Goal: Transaction & Acquisition: Book appointment/travel/reservation

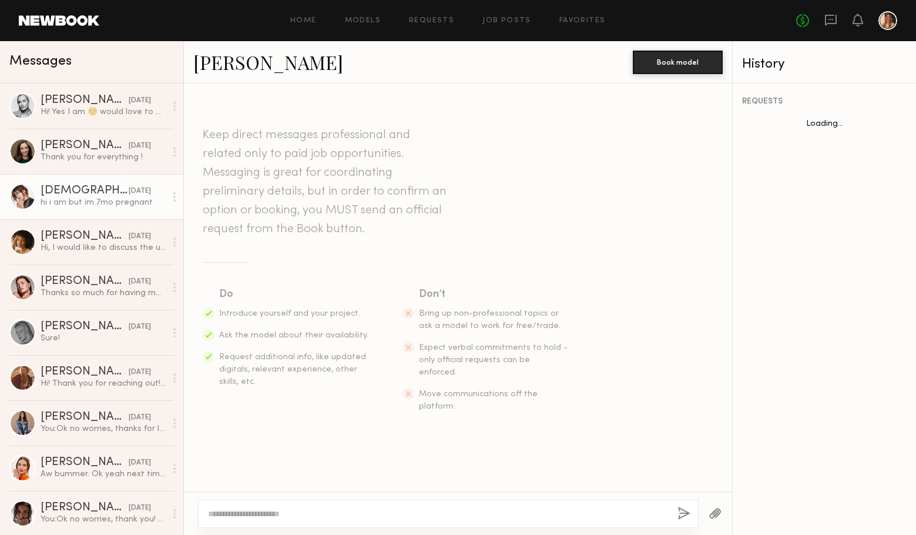
scroll to position [356, 0]
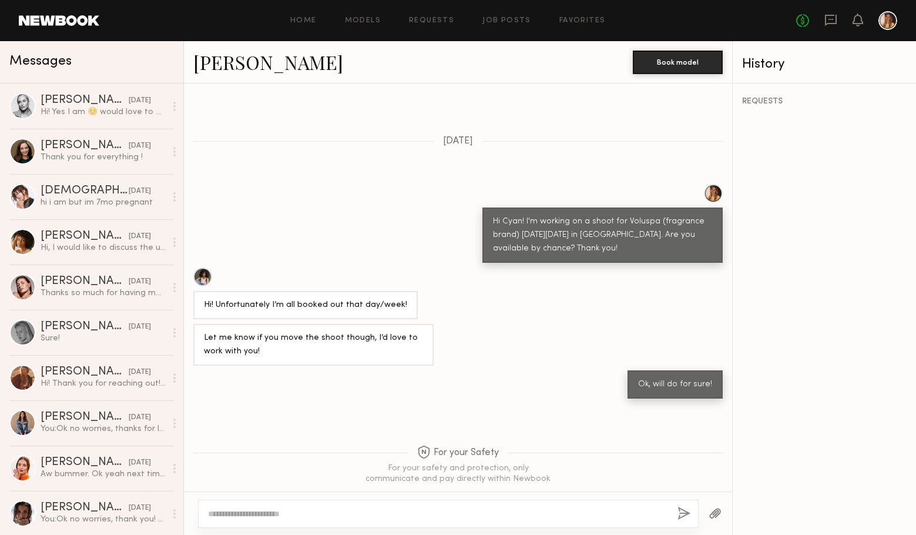
click at [327, 21] on div "Home Models Requests Job Posts Favorites Sign Out" at bounding box center [447, 21] width 697 height 8
click at [354, 21] on link "Models" at bounding box center [363, 21] width 36 height 8
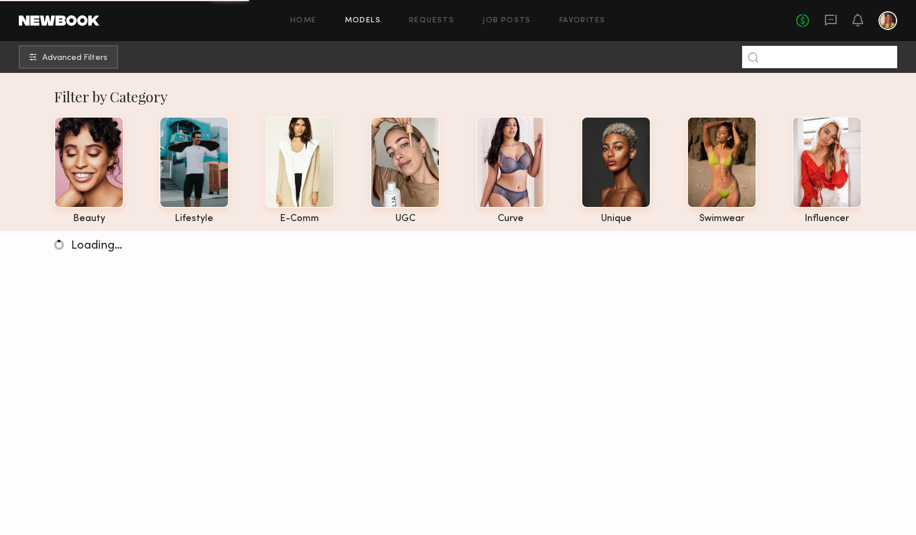
click at [818, 54] on input at bounding box center [819, 57] width 155 height 22
type input "*********"
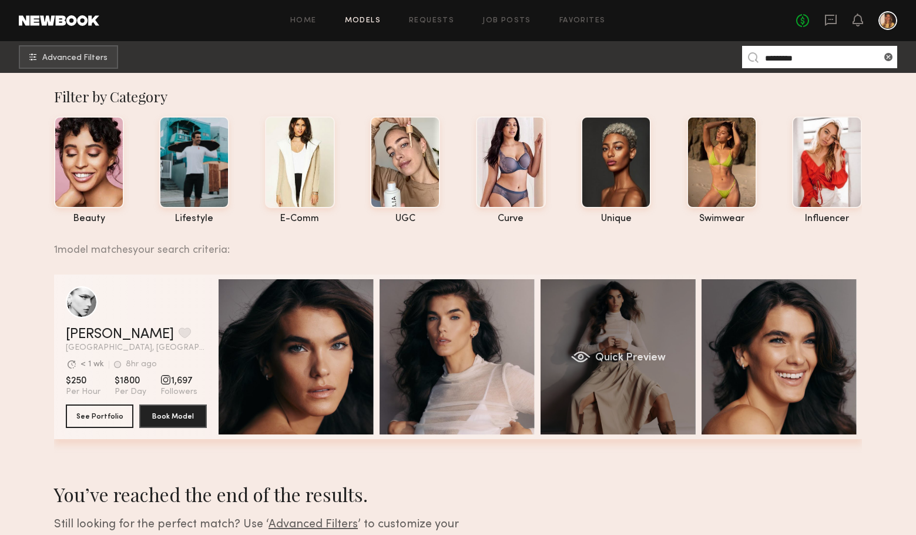
scroll to position [13, 0]
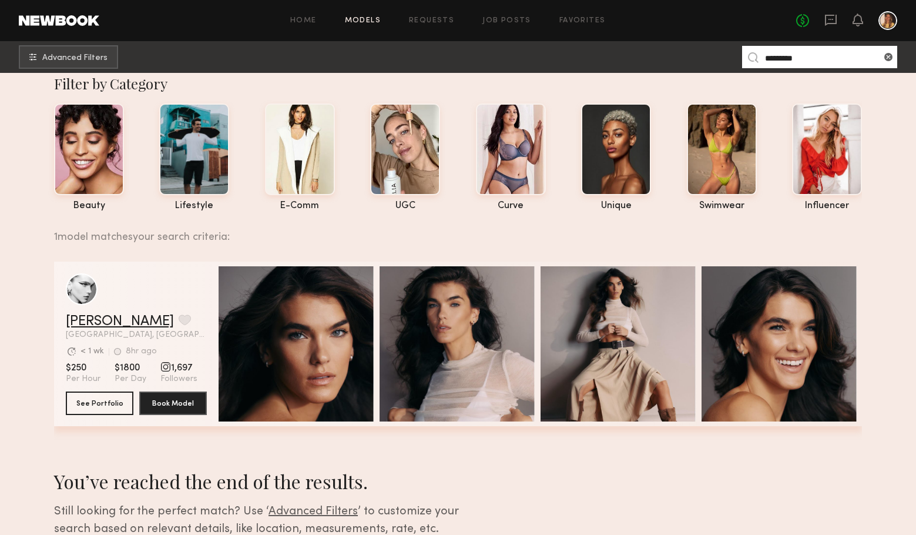
click at [119, 322] on link "[PERSON_NAME]" at bounding box center [120, 321] width 108 height 14
